Goal: Task Accomplishment & Management: Complete application form

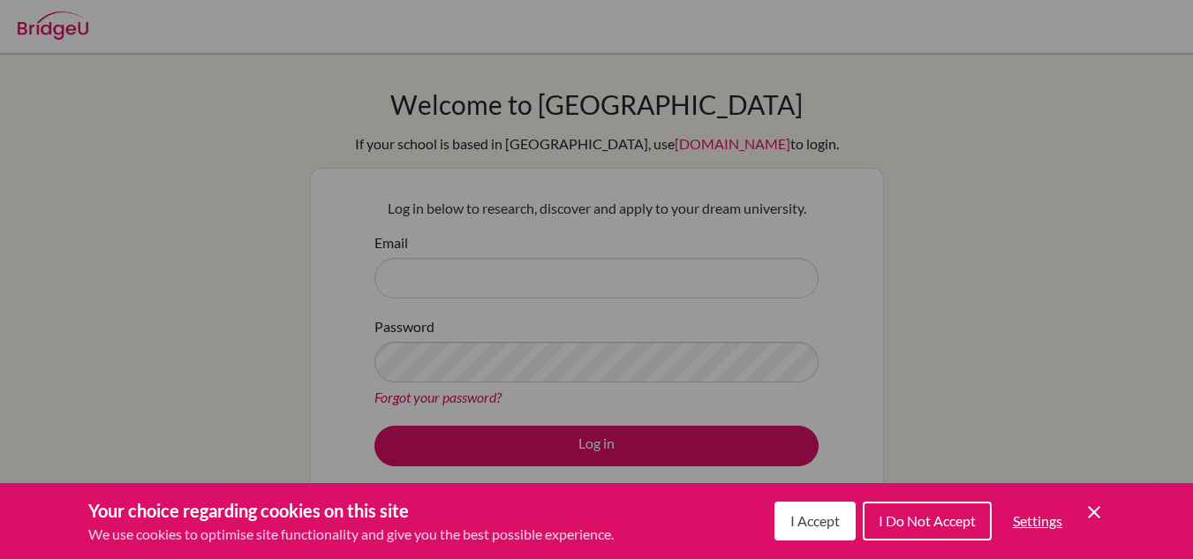
scroll to position [140, 0]
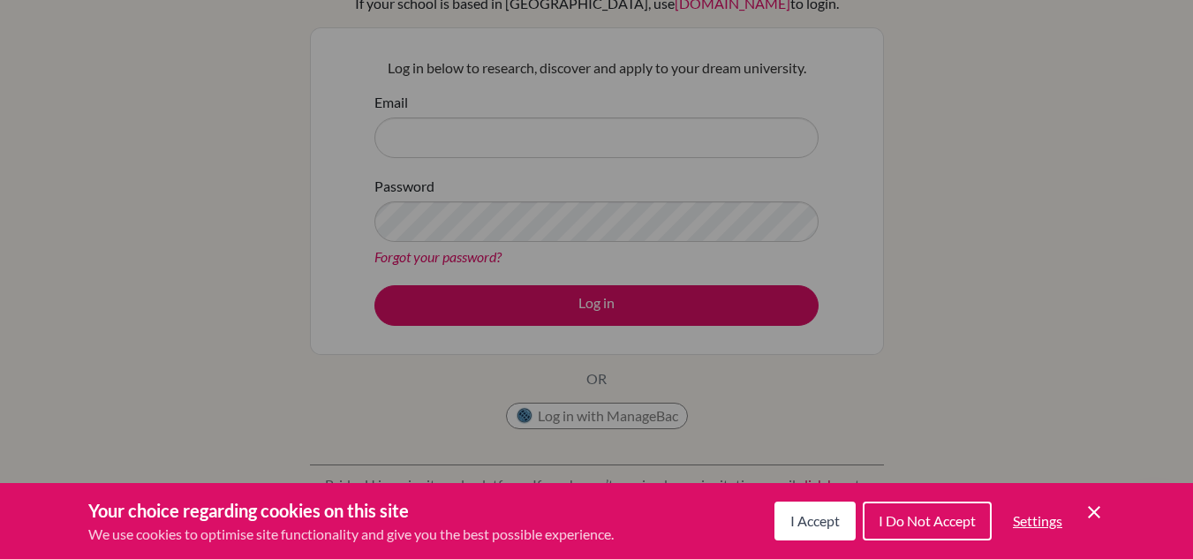
click at [811, 531] on button "I Accept" at bounding box center [814, 520] width 81 height 39
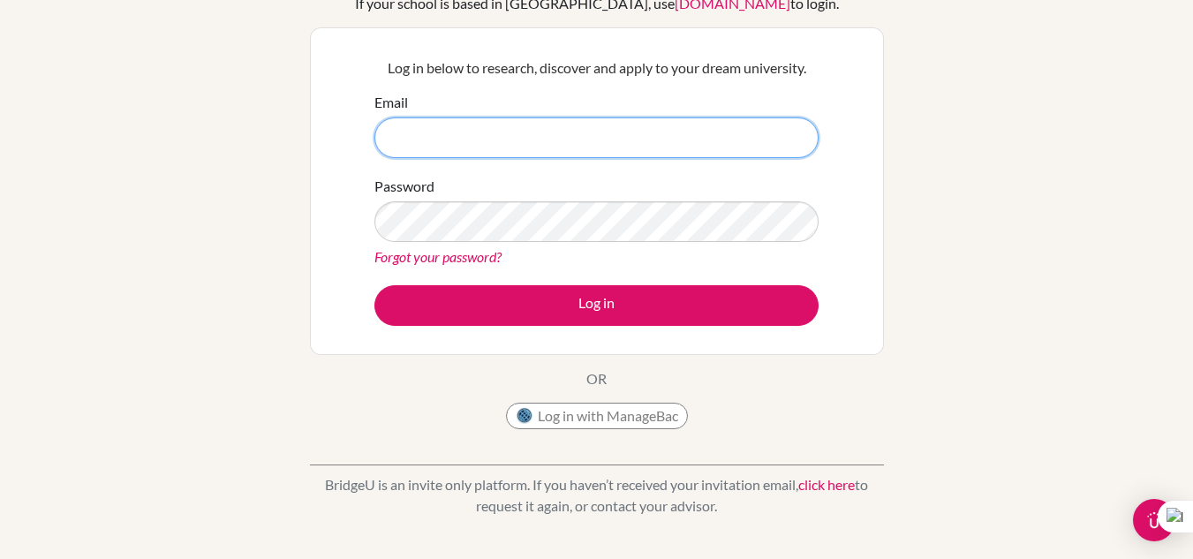
click at [497, 121] on input "Email" at bounding box center [596, 137] width 444 height 41
type input "[EMAIL_ADDRESS][DOMAIN_NAME]"
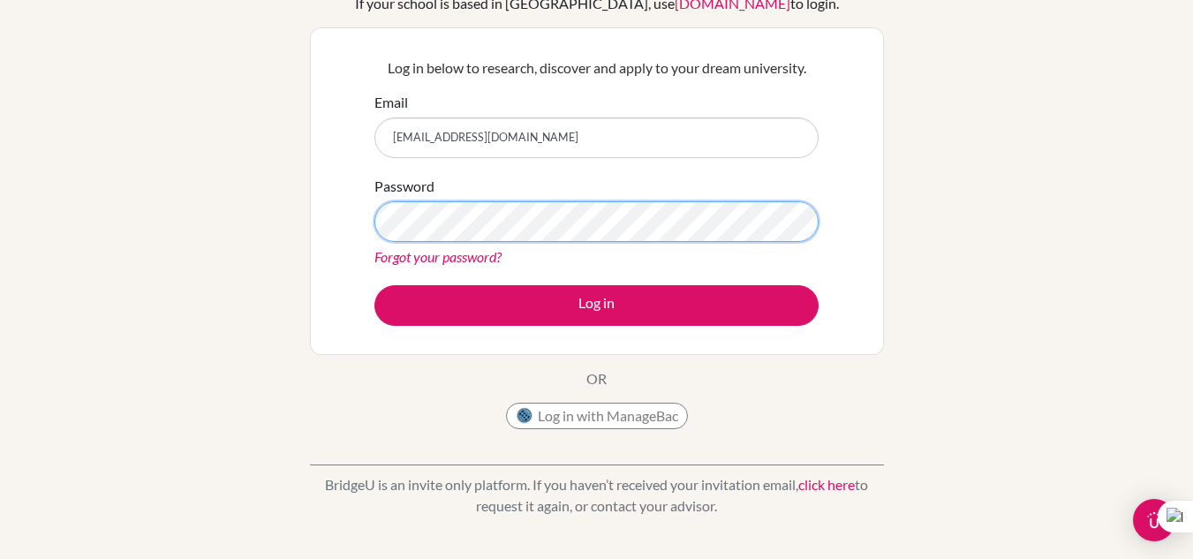
click at [374, 285] on button "Log in" at bounding box center [596, 305] width 444 height 41
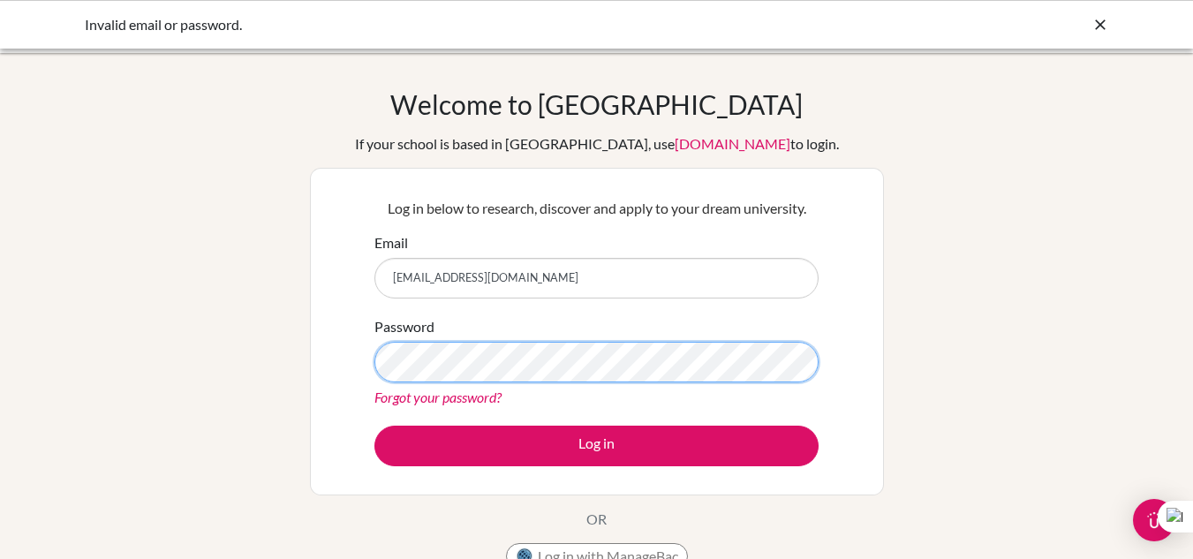
click at [374, 425] on button "Log in" at bounding box center [596, 445] width 444 height 41
